Goal: Entertainment & Leisure: Browse casually

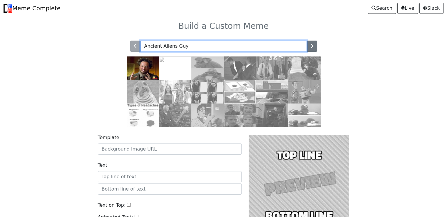
click at [194, 46] on input "Ancient Aliens Guy" at bounding box center [223, 46] width 166 height 11
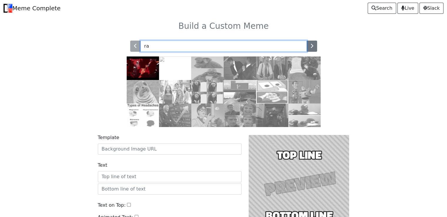
type input "r"
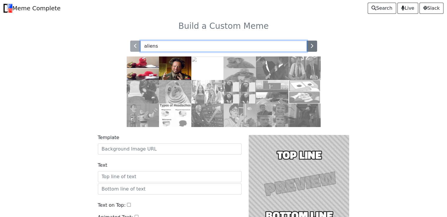
type input "aliens"
click at [161, 41] on input "aliens" at bounding box center [223, 46] width 166 height 11
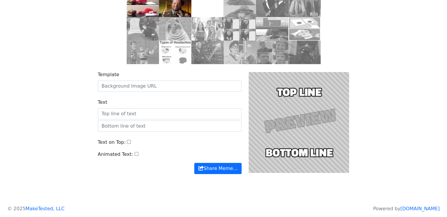
click at [127, 141] on input "Text on Top:" at bounding box center [129, 142] width 4 height 4
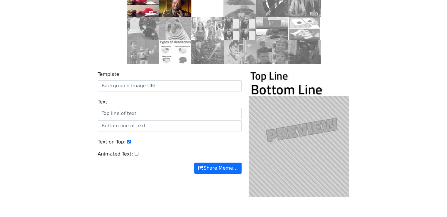
click at [127, 141] on input "Text on Top:" at bounding box center [129, 141] width 4 height 4
checkbox input "false"
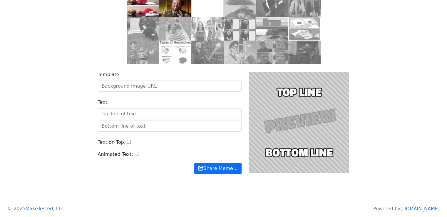
scroll to position [0, 0]
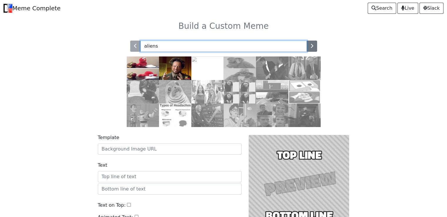
click at [161, 49] on input "aliens" at bounding box center [223, 46] width 166 height 11
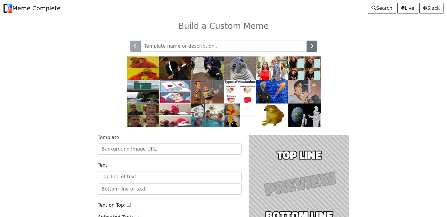
click at [267, 75] on img at bounding box center [272, 67] width 32 height 23
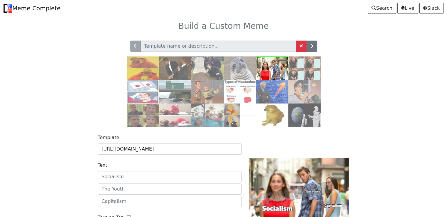
click at [303, 60] on img at bounding box center [304, 67] width 32 height 23
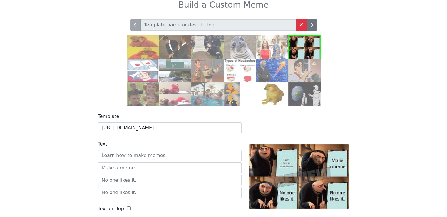
scroll to position [14, 0]
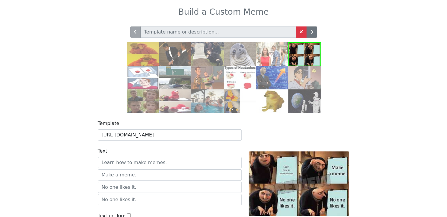
click at [301, 66] on img at bounding box center [304, 77] width 32 height 23
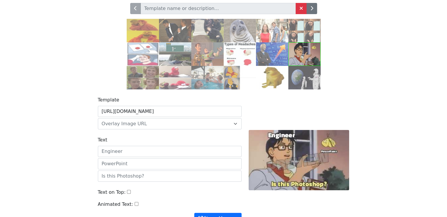
scroll to position [37, 0]
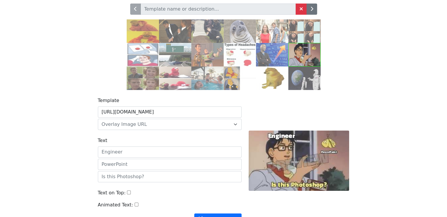
click at [146, 56] on img at bounding box center [143, 54] width 32 height 23
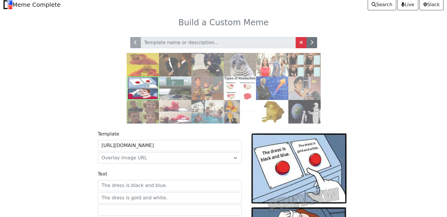
scroll to position [3, 0]
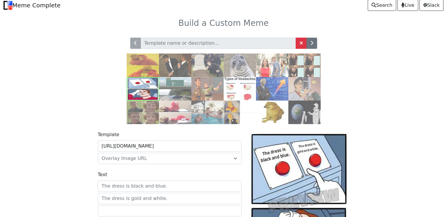
click at [190, 91] on img at bounding box center [175, 88] width 32 height 23
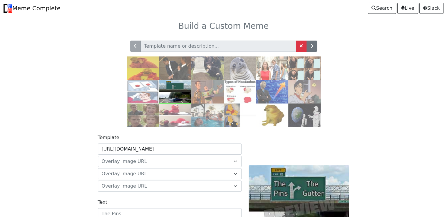
click at [275, 113] on img at bounding box center [272, 114] width 32 height 23
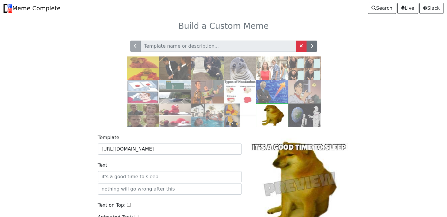
click at [292, 118] on img at bounding box center [304, 114] width 32 height 23
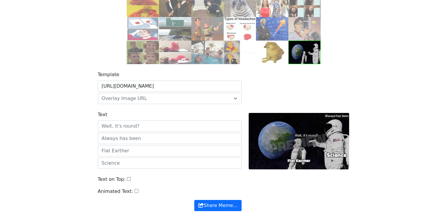
scroll to position [67, 0]
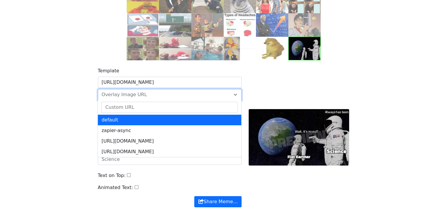
click at [235, 93] on span "Overlay Image URL" at bounding box center [170, 94] width 144 height 11
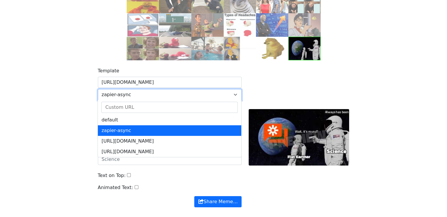
click at [235, 92] on span "zapier-async" at bounding box center [170, 94] width 144 height 11
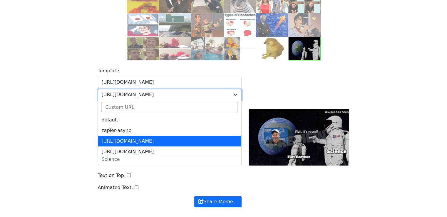
click at [230, 95] on span "[URL][DOMAIN_NAME]" at bounding box center [166, 94] width 129 height 7
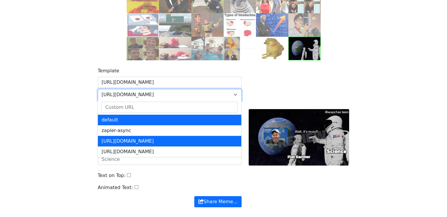
select select "default"
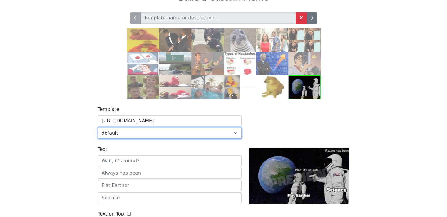
scroll to position [0, 0]
